Goal: Communication & Community: Ask a question

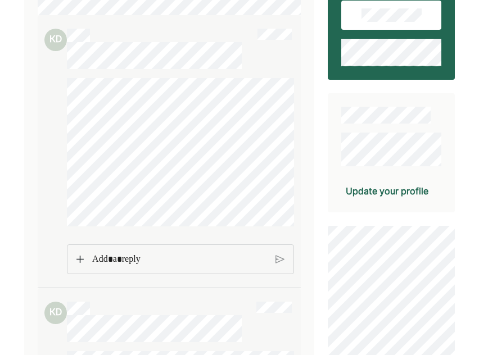
scroll to position [128, 0]
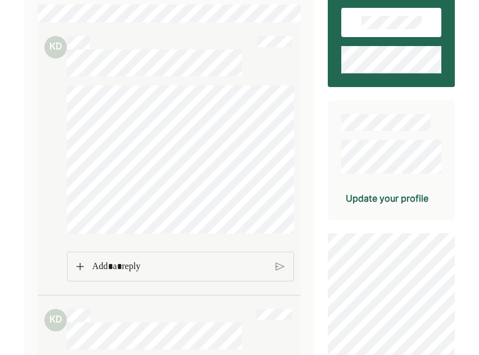
click at [381, 195] on div "Update your profile" at bounding box center [387, 198] width 83 height 13
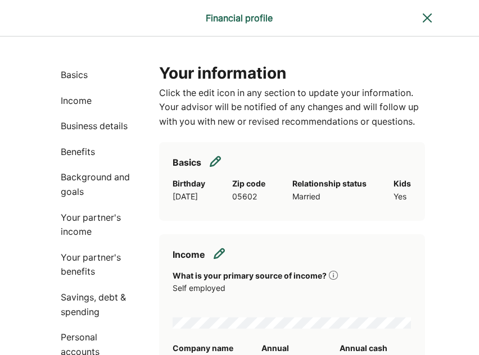
click at [431, 15] on img at bounding box center [427, 17] width 13 height 13
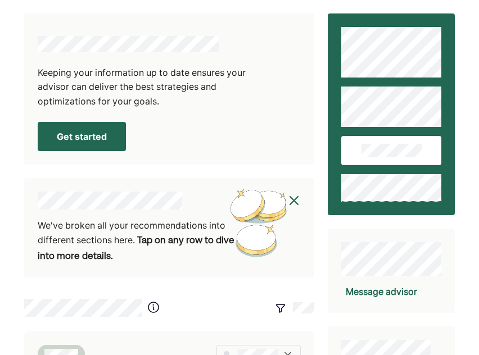
click at [385, 290] on div "Message advisor" at bounding box center [381, 291] width 71 height 13
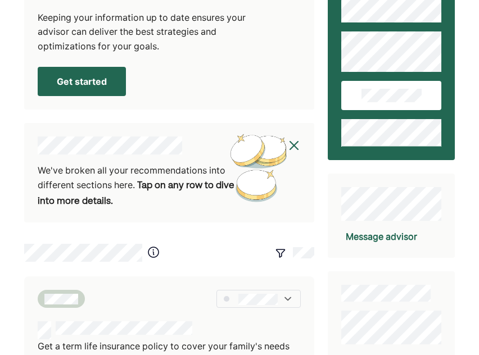
scroll to position [64, 0]
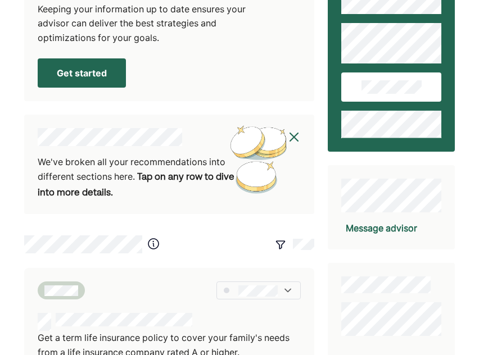
click at [372, 227] on div "Message advisor" at bounding box center [381, 228] width 71 height 13
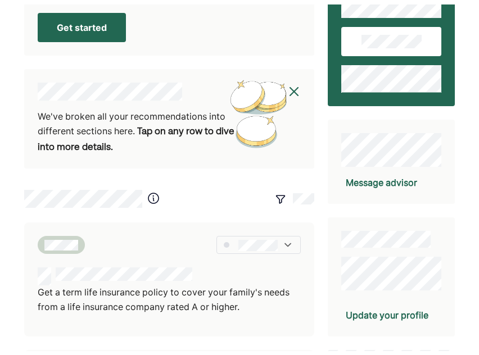
scroll to position [60, 0]
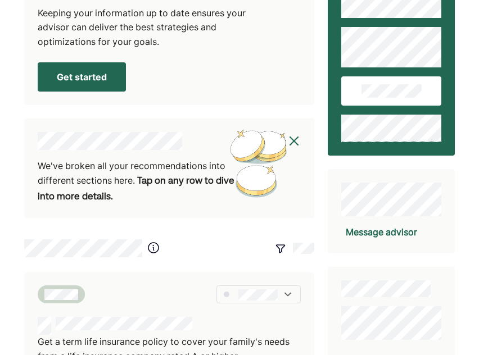
click at [368, 232] on div "Message advisor" at bounding box center [381, 231] width 71 height 13
click at [444, 231] on div "Message advisor" at bounding box center [391, 211] width 127 height 84
click at [397, 231] on div "Message advisor" at bounding box center [381, 231] width 71 height 13
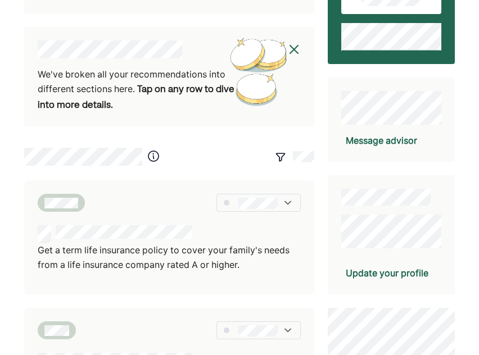
scroll to position [152, 0]
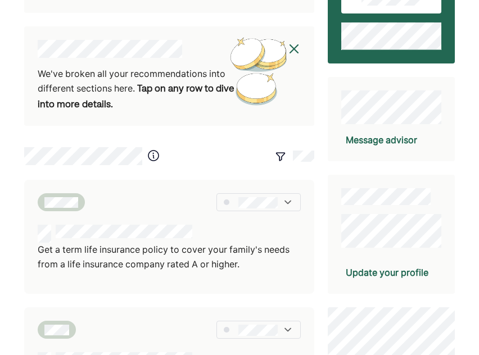
click at [392, 138] on div "Message advisor" at bounding box center [381, 139] width 71 height 13
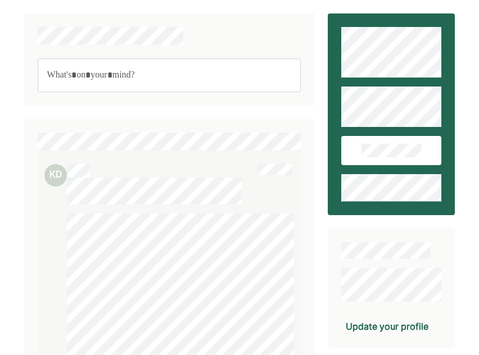
click at [104, 74] on p "Rich Text Editor. Editing area: main" at bounding box center [169, 75] width 245 height 15
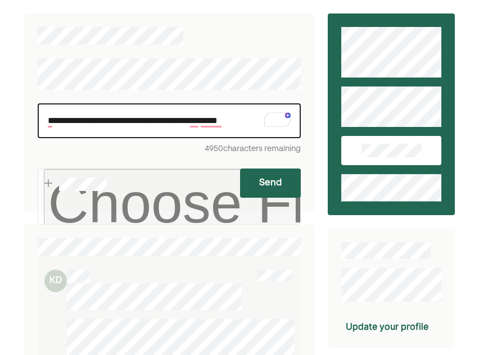
click at [185, 121] on p "**********" at bounding box center [169, 121] width 243 height 15
click at [187, 122] on p "**********" at bounding box center [169, 121] width 243 height 15
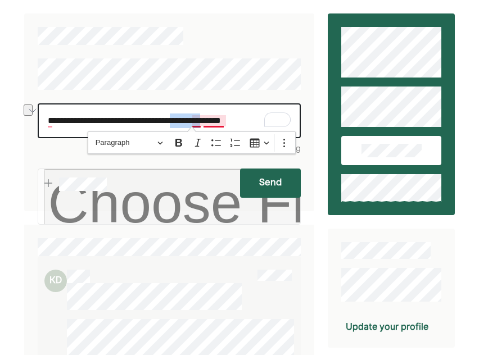
drag, startPoint x: 227, startPoint y: 121, endPoint x: 193, endPoint y: 118, distance: 34.4
click at [193, 118] on p "**********" at bounding box center [169, 121] width 243 height 15
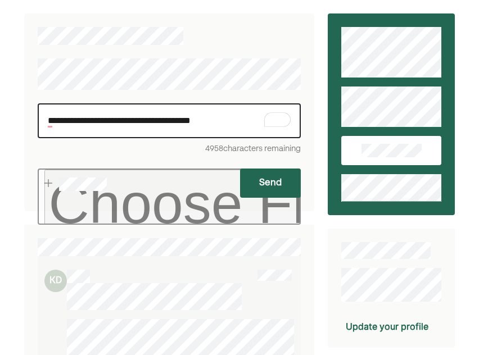
click at [174, 186] on input "file" at bounding box center [170, 197] width 264 height 56
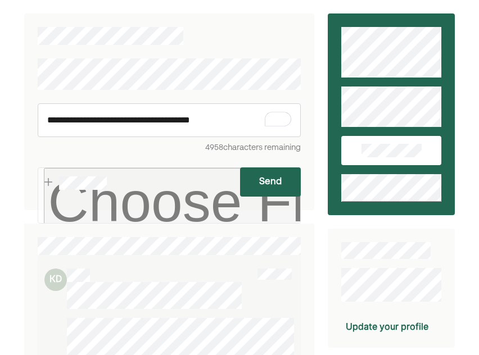
click at [268, 183] on button "Send" at bounding box center [270, 182] width 61 height 29
